Goal: Find specific page/section: Find specific page/section

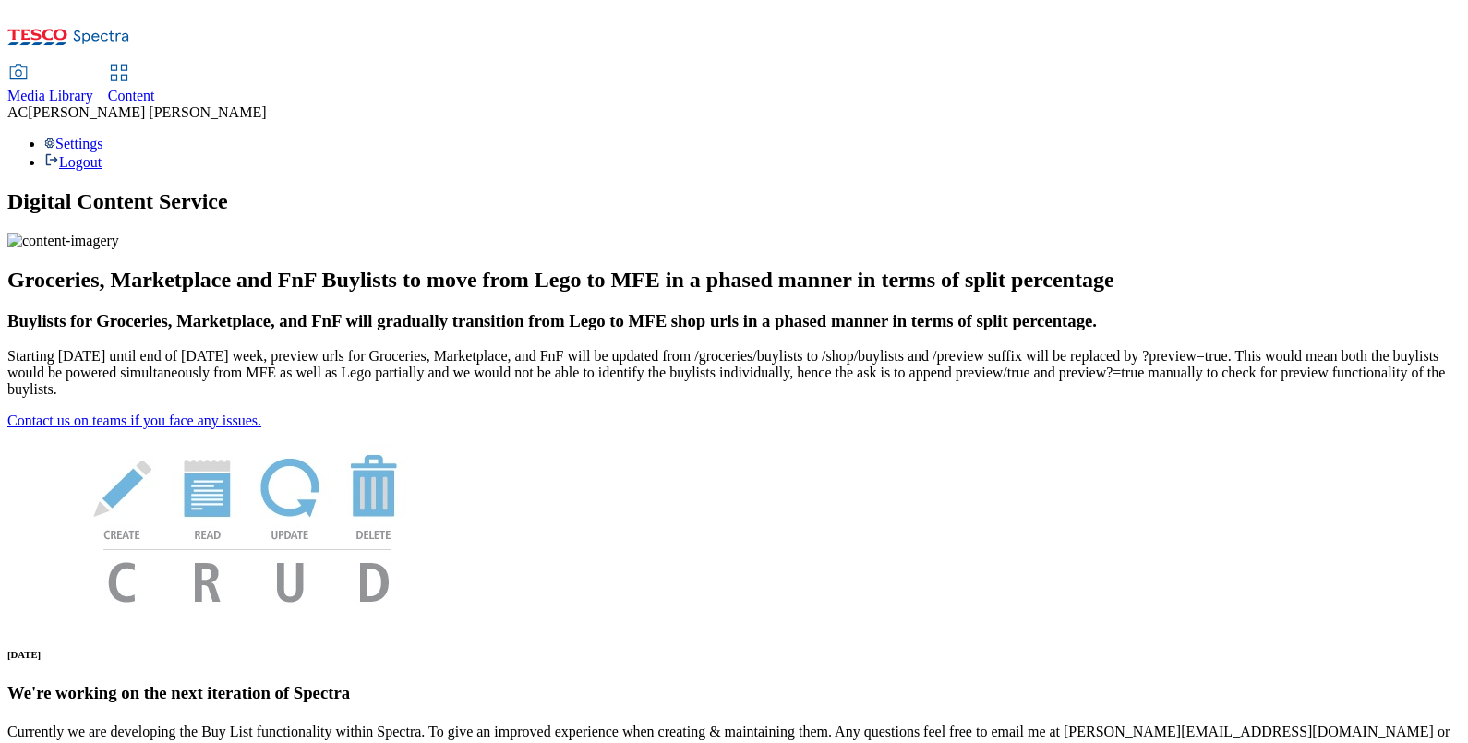
click at [93, 88] on span "Media Library" at bounding box center [50, 96] width 86 height 16
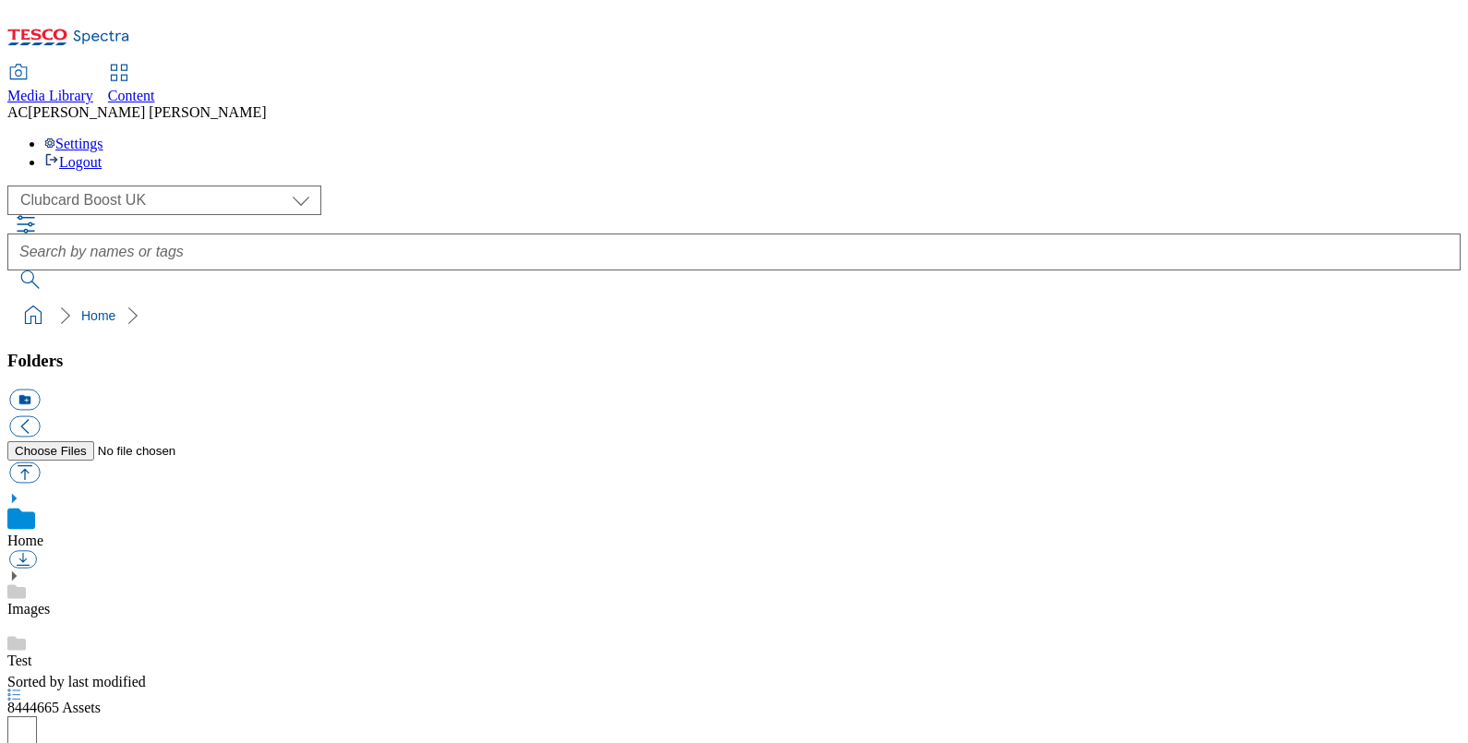
click at [166, 186] on div "( optional ) Clubcard Boost UK Clubcard Marketing Dotcom [GEOGRAPHIC_DATA] GHS …" at bounding box center [733, 201] width 1453 height 30
click at [175, 186] on select "Clubcard Boost UK Clubcard Marketing Dotcom [GEOGRAPHIC_DATA] GHS Marketing [GE…" at bounding box center [164, 201] width 314 height 30
select select "flare-ghs-mktg"
click at [12, 186] on select "Clubcard Boost UK Clubcard Marketing Dotcom [GEOGRAPHIC_DATA] GHS Marketing [GE…" at bounding box center [164, 201] width 314 height 30
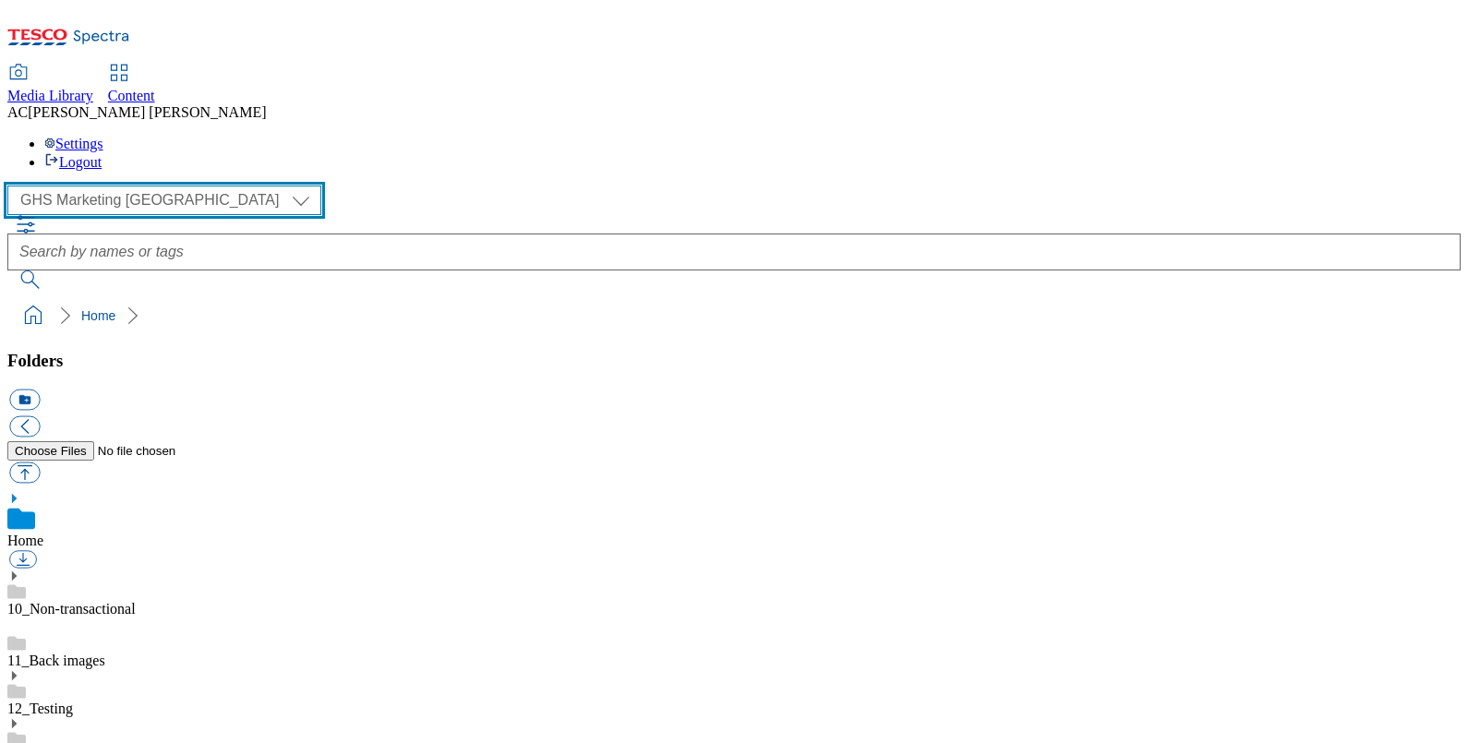
scroll to position [508, 0]
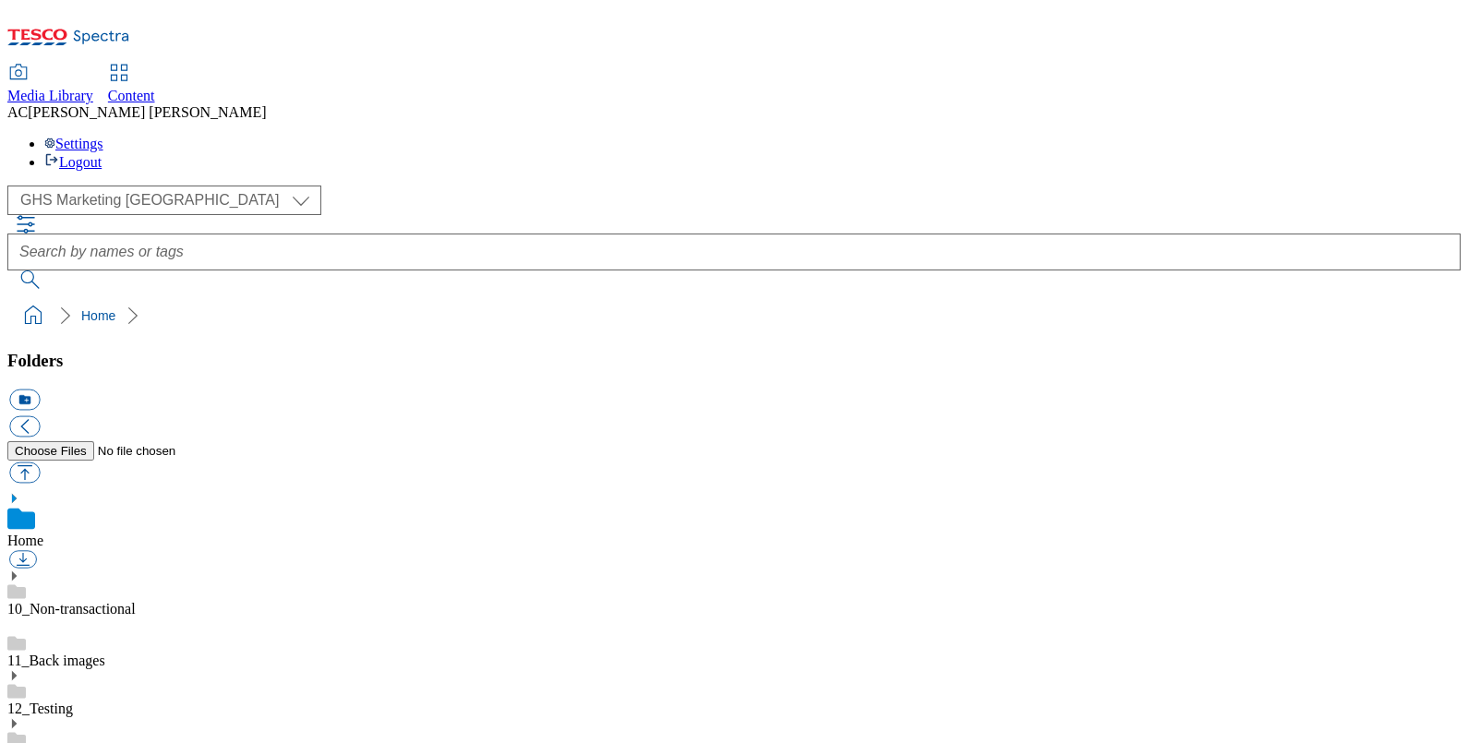
scroll to position [578, 0]
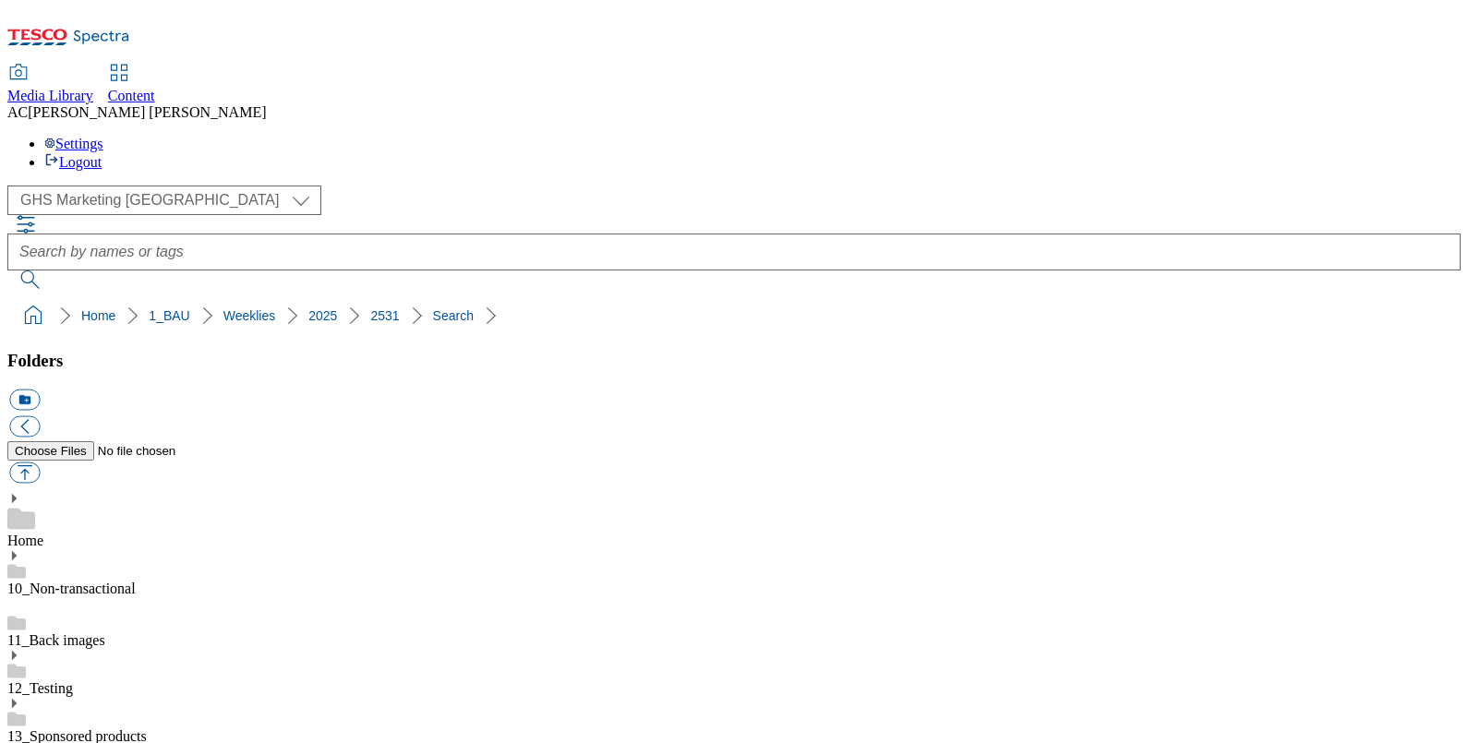
scroll to position [1587, 0]
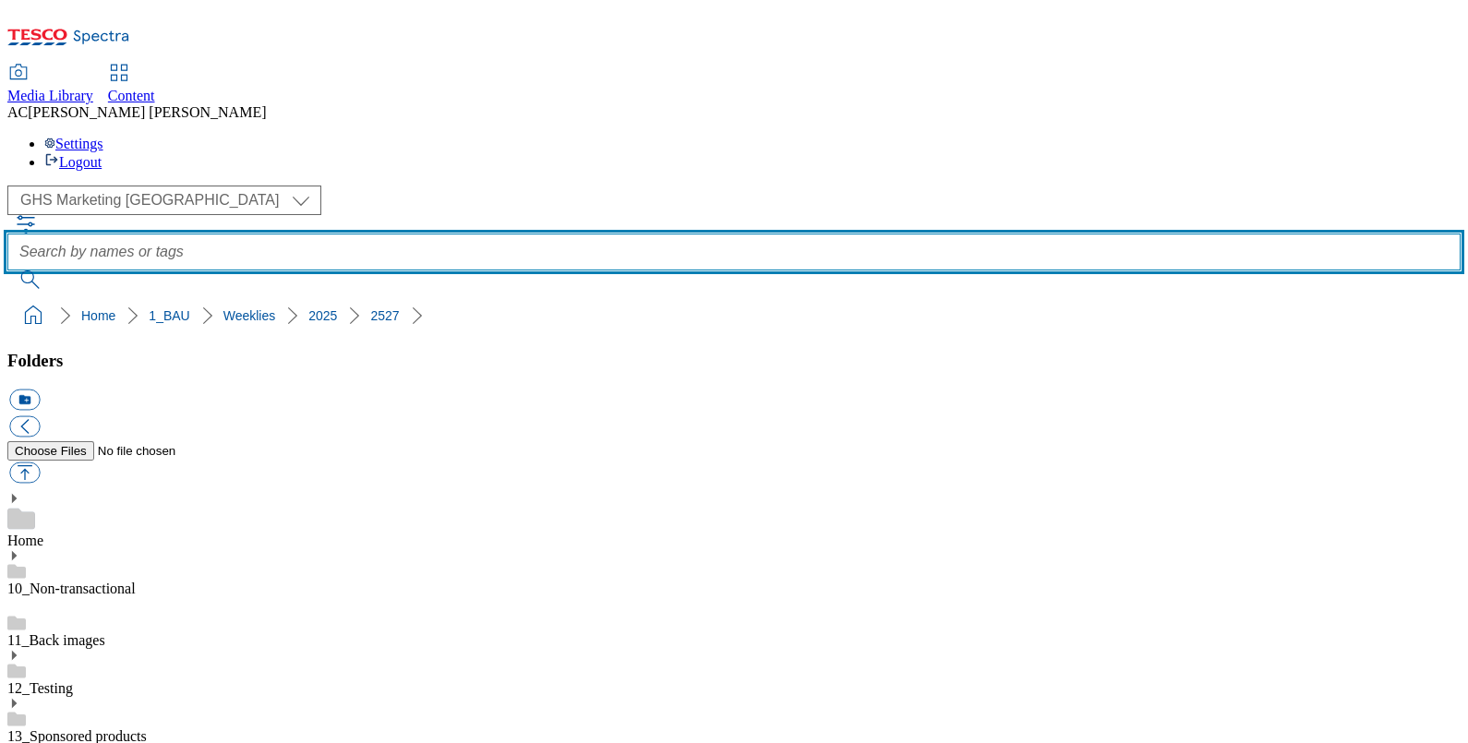
click at [667, 234] on input "text" at bounding box center [733, 252] width 1453 height 37
type input "cc30"
click at [7, 270] on button "submit" at bounding box center [31, 279] width 48 height 18
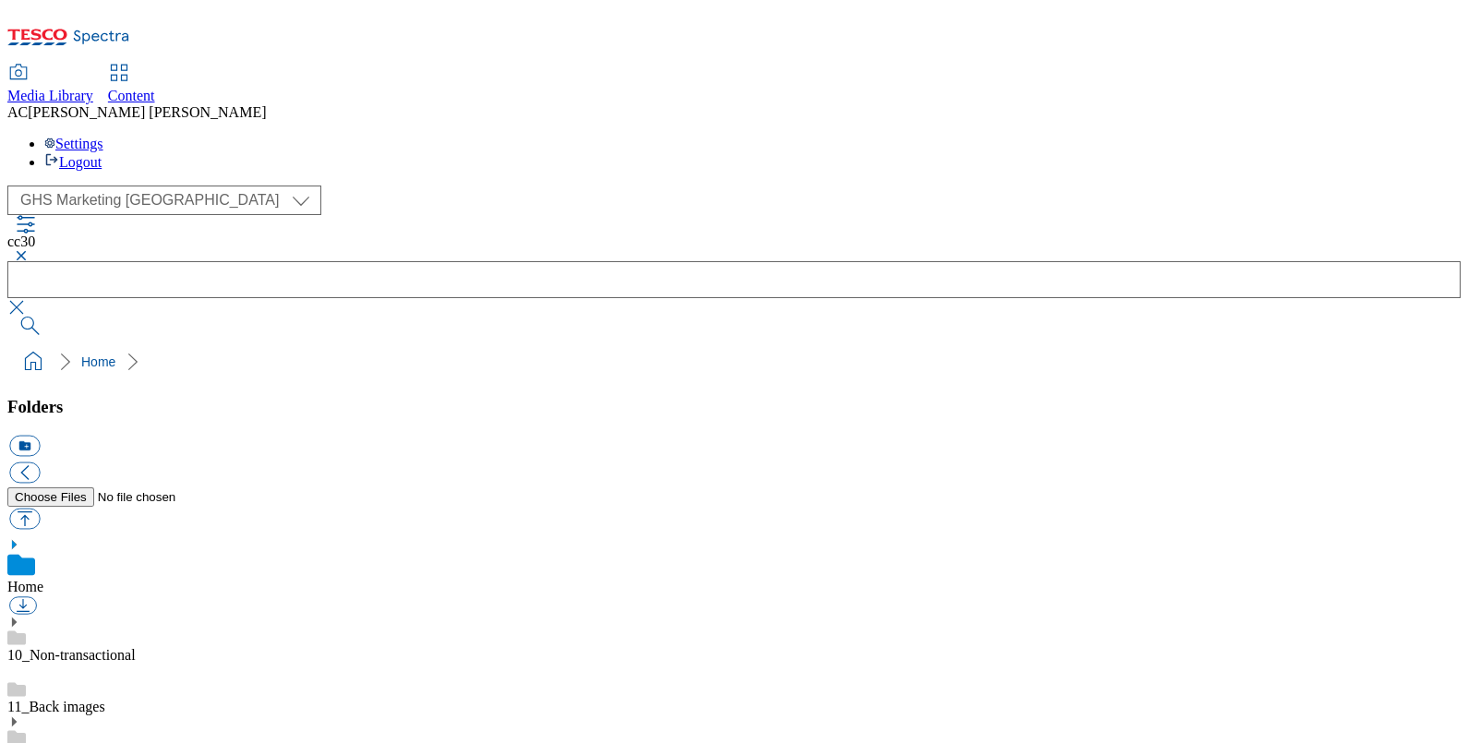
click at [30, 250] on button "button" at bounding box center [18, 255] width 22 height 11
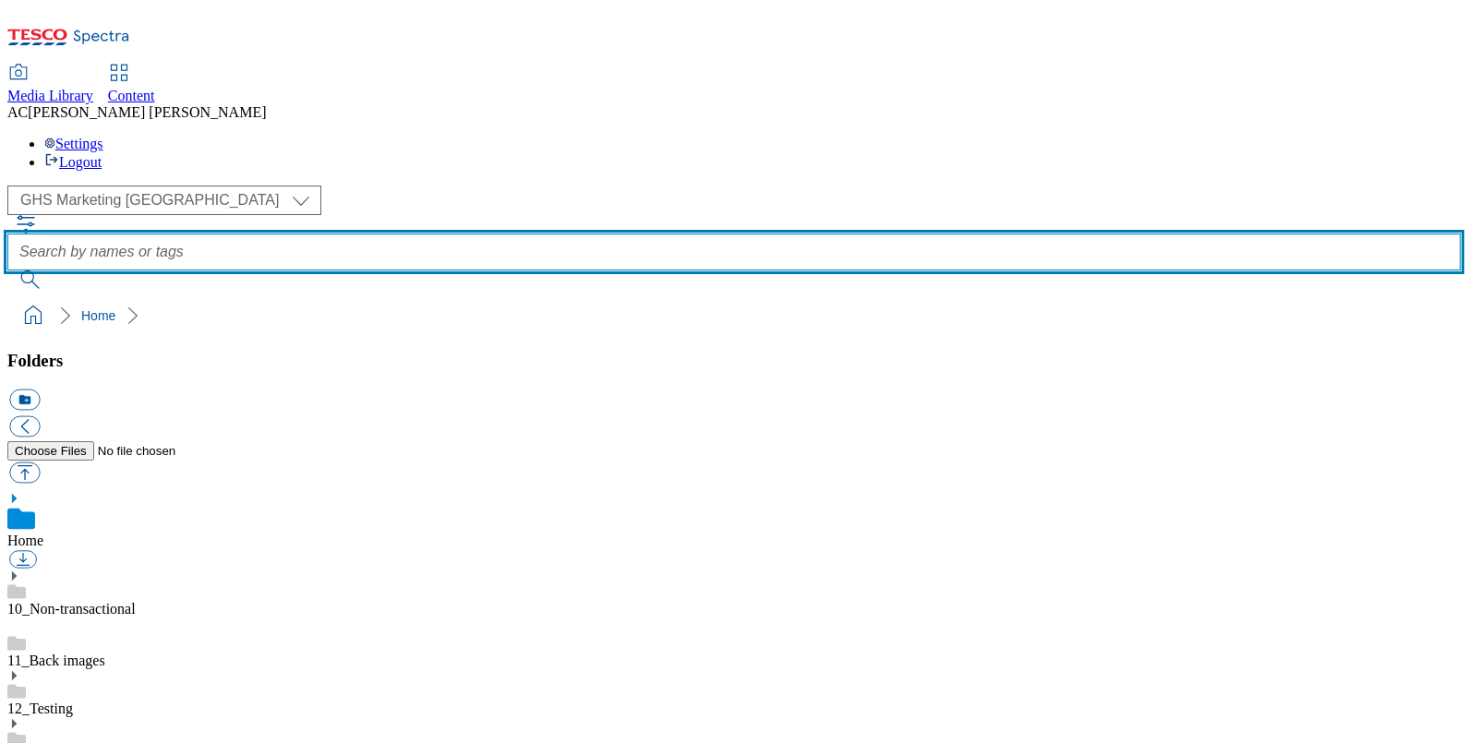
click at [563, 234] on input "text" at bounding box center [733, 252] width 1453 height 37
type input "ffto"
click at [7, 270] on button "submit" at bounding box center [31, 279] width 48 height 18
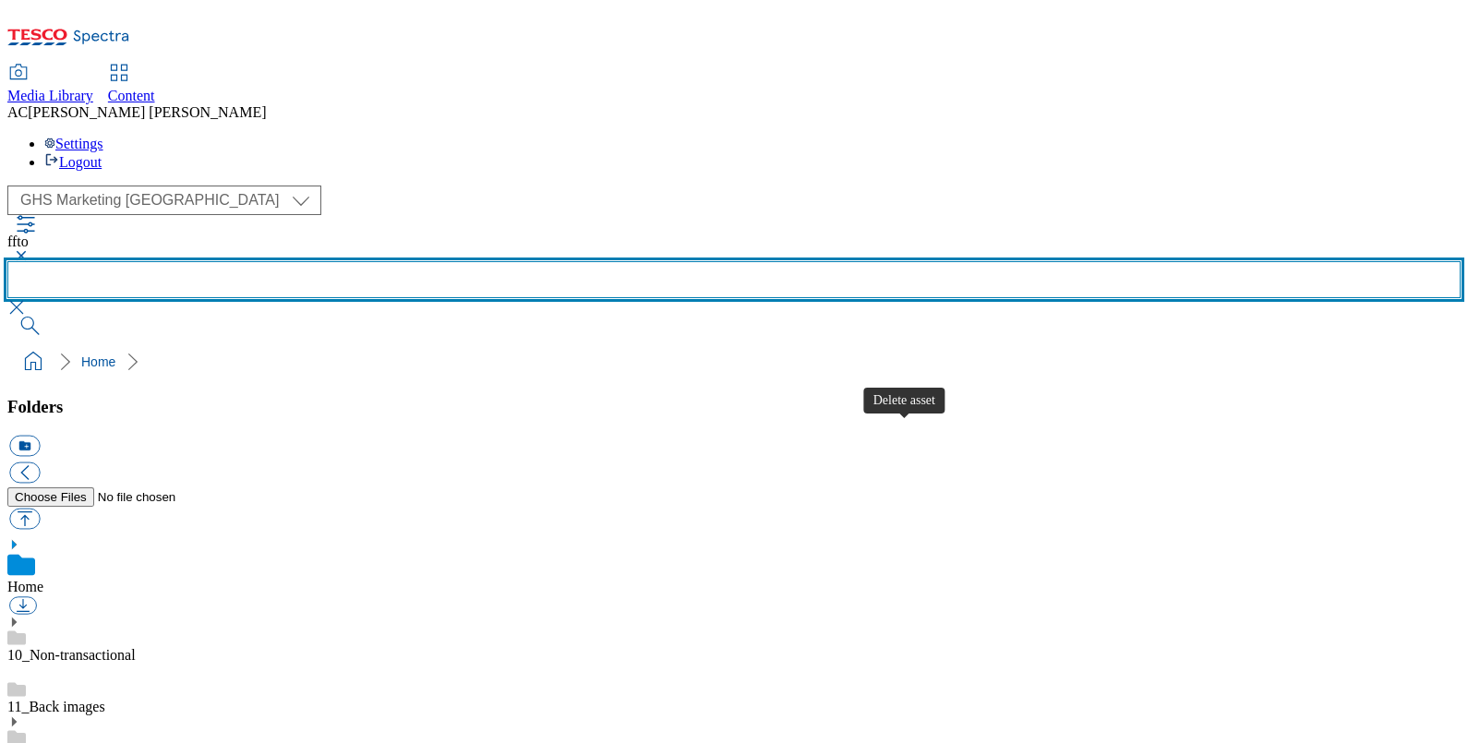
scroll to position [1106, 0]
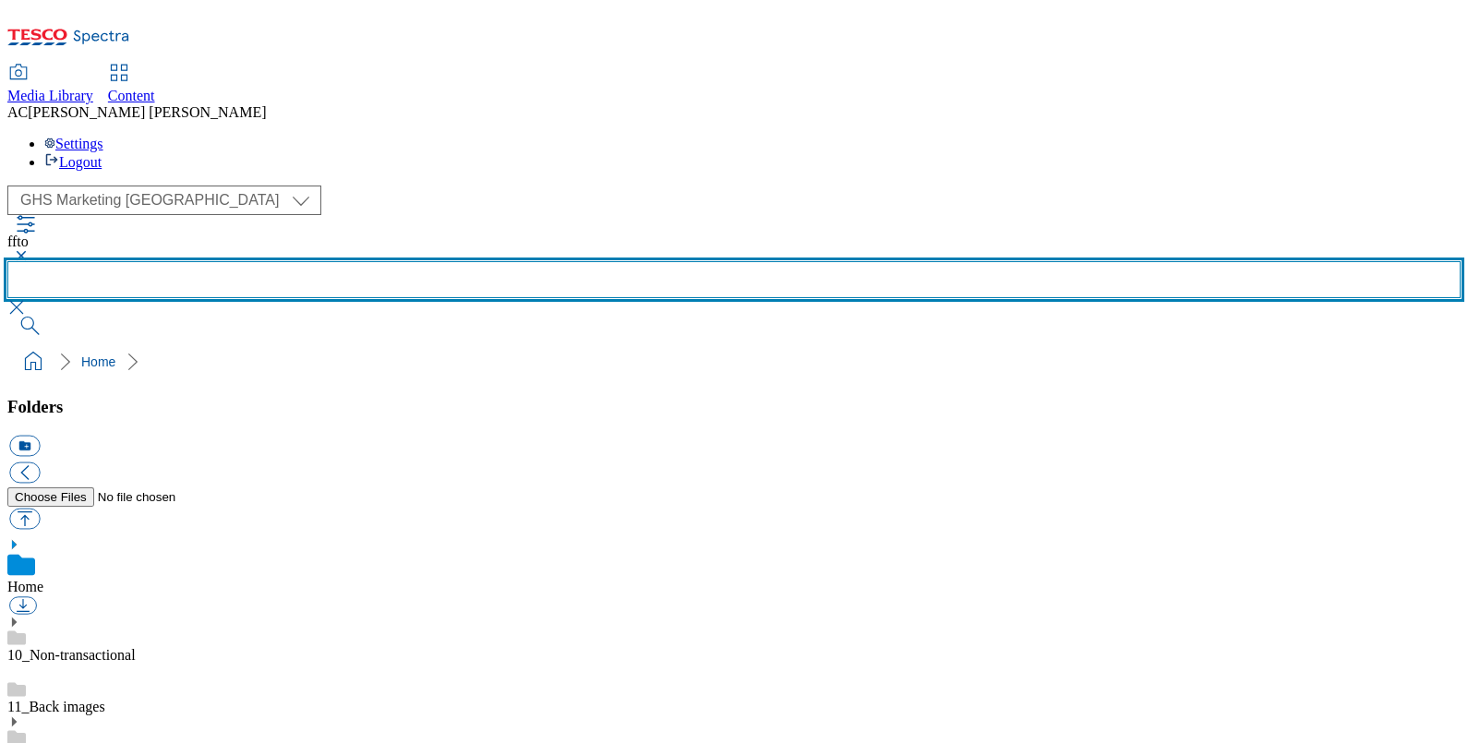
click at [584, 261] on input "text" at bounding box center [733, 279] width 1453 height 37
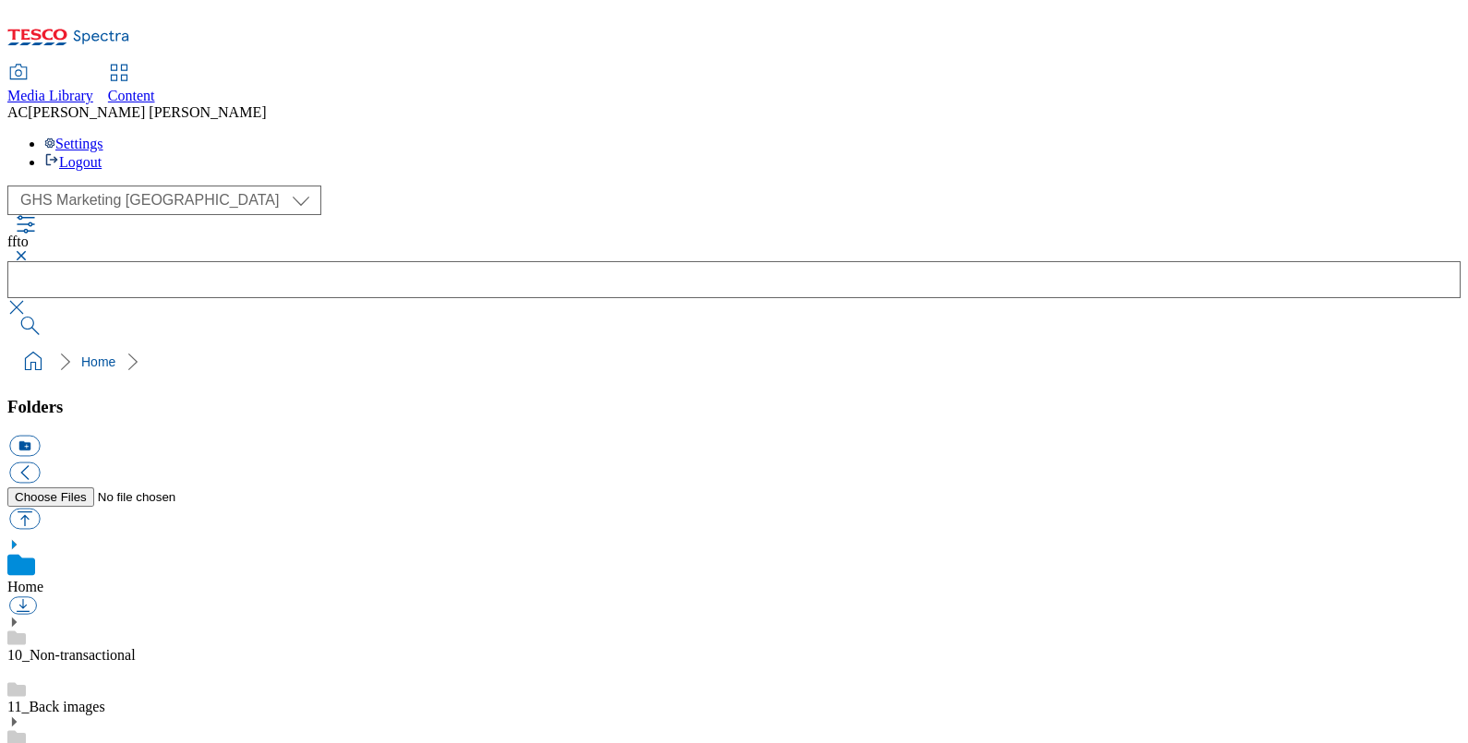
click at [30, 250] on button "button" at bounding box center [18, 255] width 22 height 11
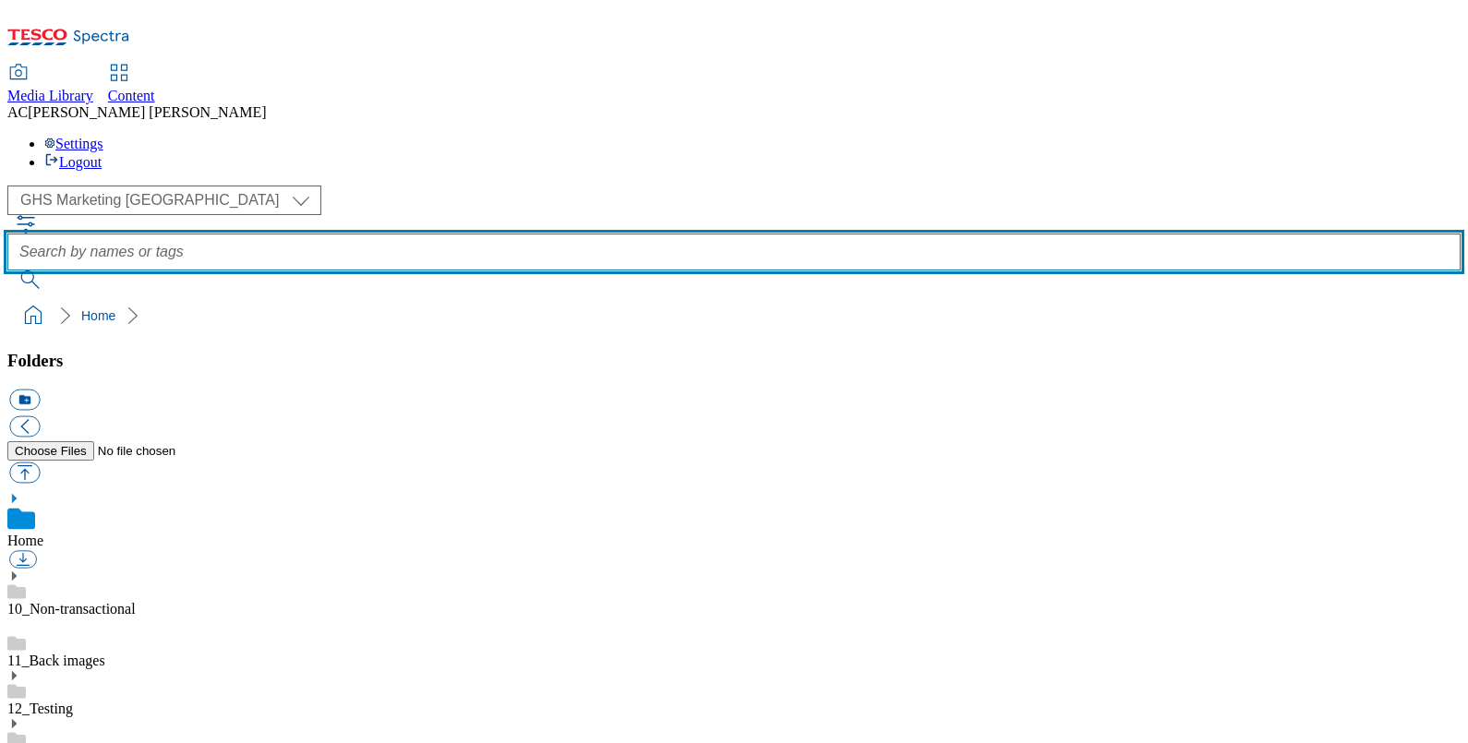
click at [575, 234] on input "text" at bounding box center [733, 252] width 1453 height 37
type input "ffto app"
click at [7, 270] on button "submit" at bounding box center [31, 279] width 48 height 18
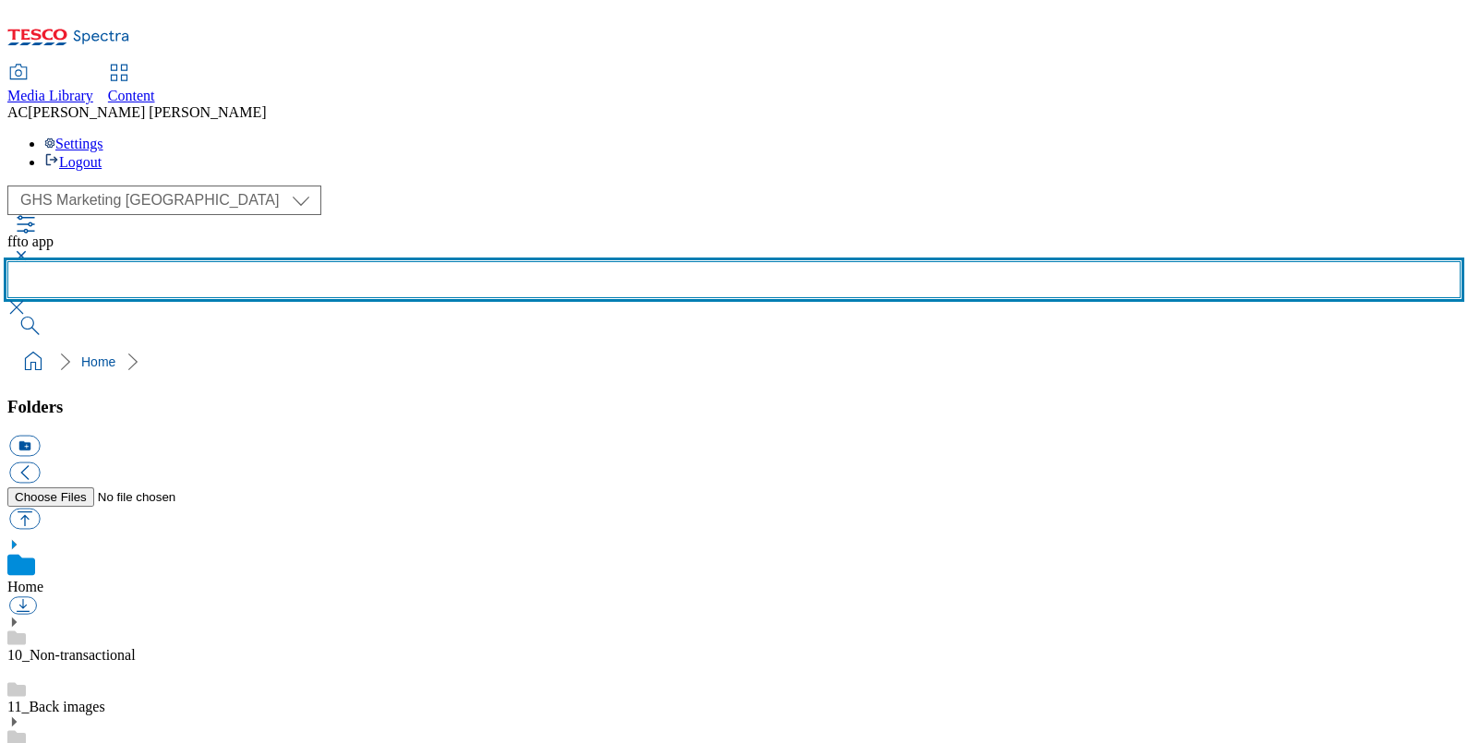
scroll to position [546, 0]
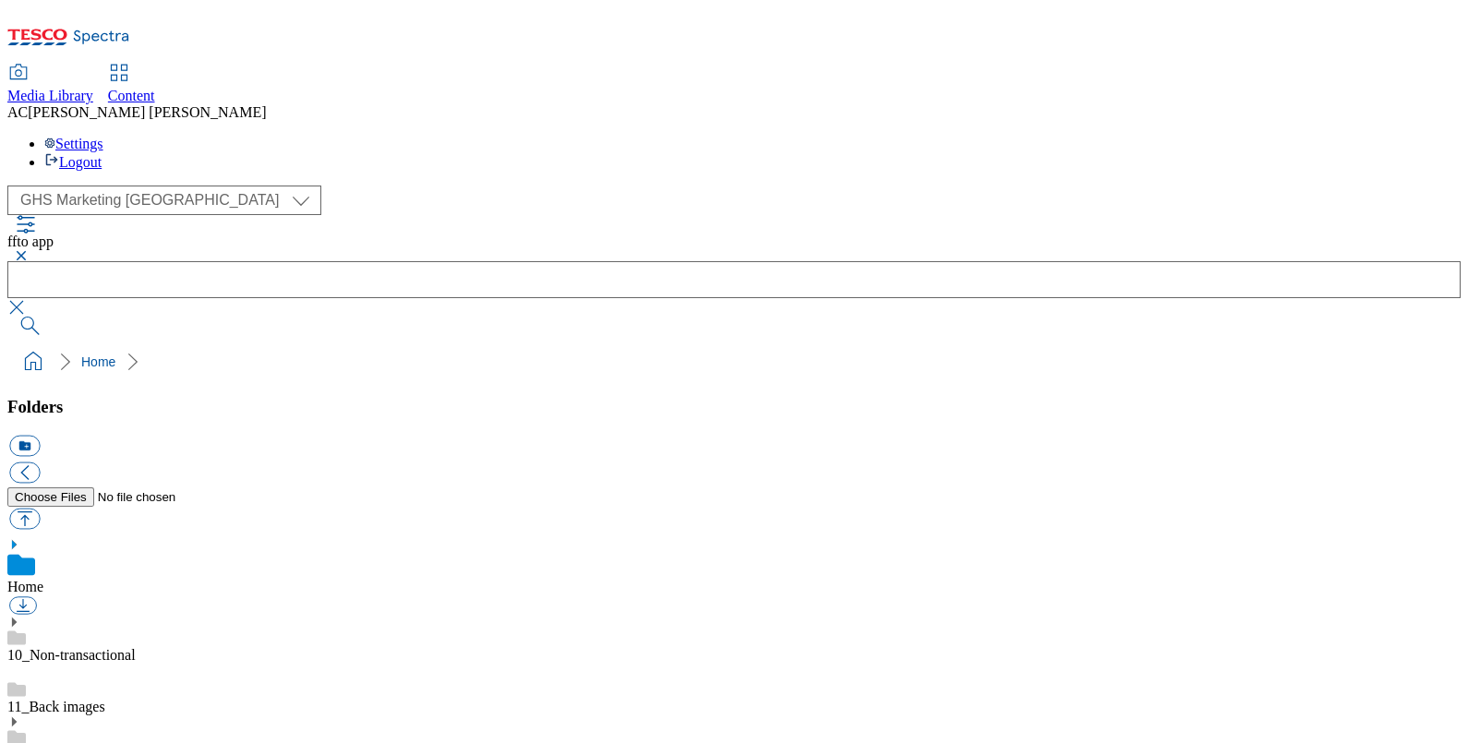
click at [30, 250] on button "button" at bounding box center [18, 255] width 22 height 11
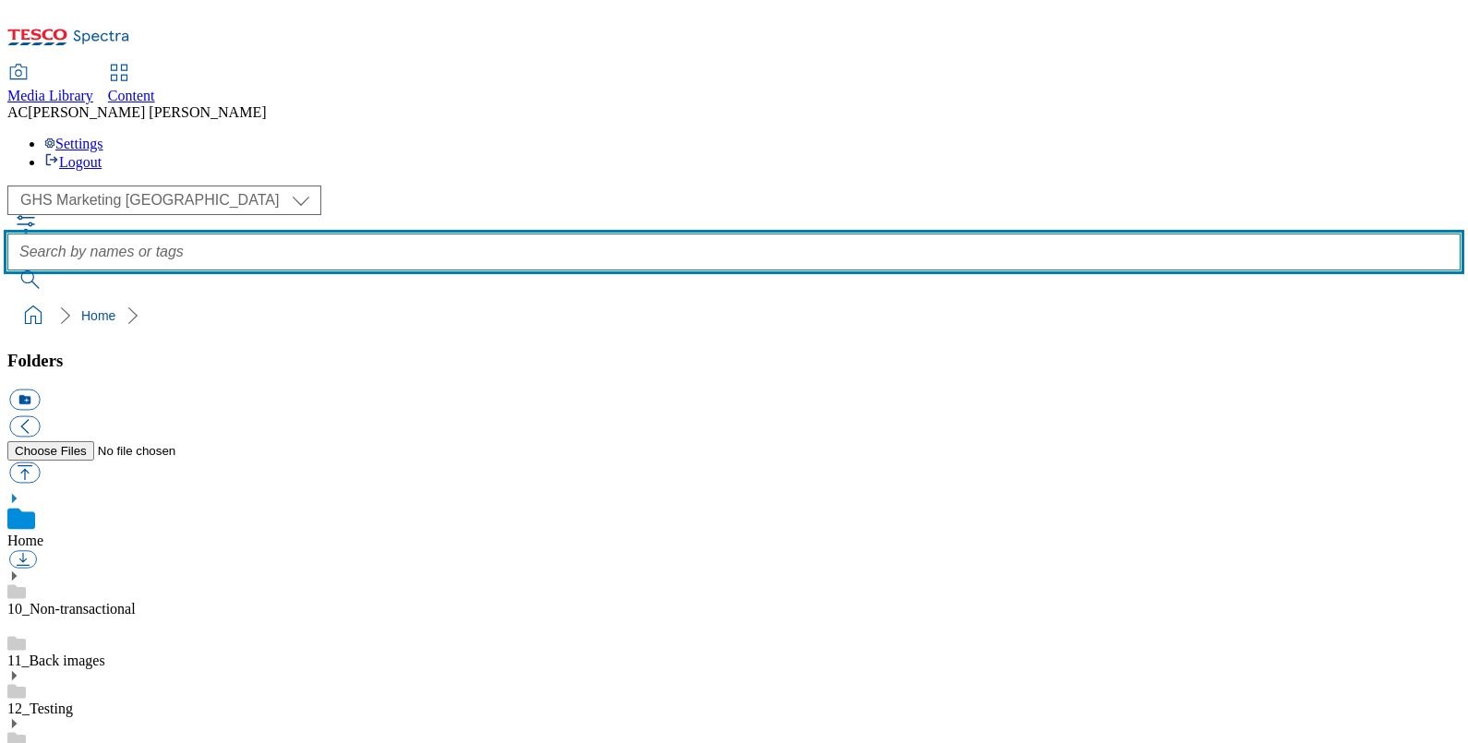
click at [578, 234] on input "text" at bounding box center [733, 252] width 1453 height 37
type input "ffto gif"
click at [7, 270] on button "submit" at bounding box center [31, 279] width 48 height 18
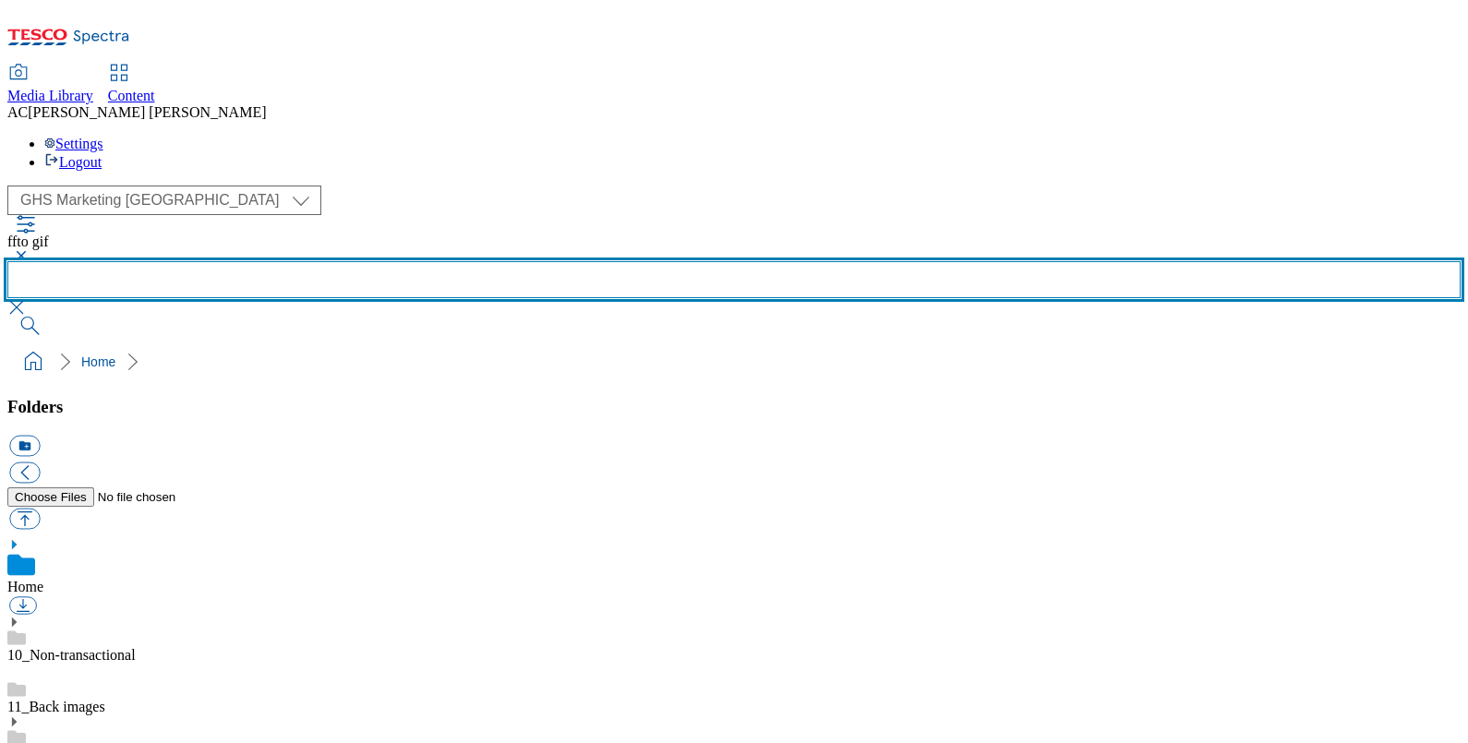
scroll to position [1106, 0]
